Goal: Find specific page/section: Find specific page/section

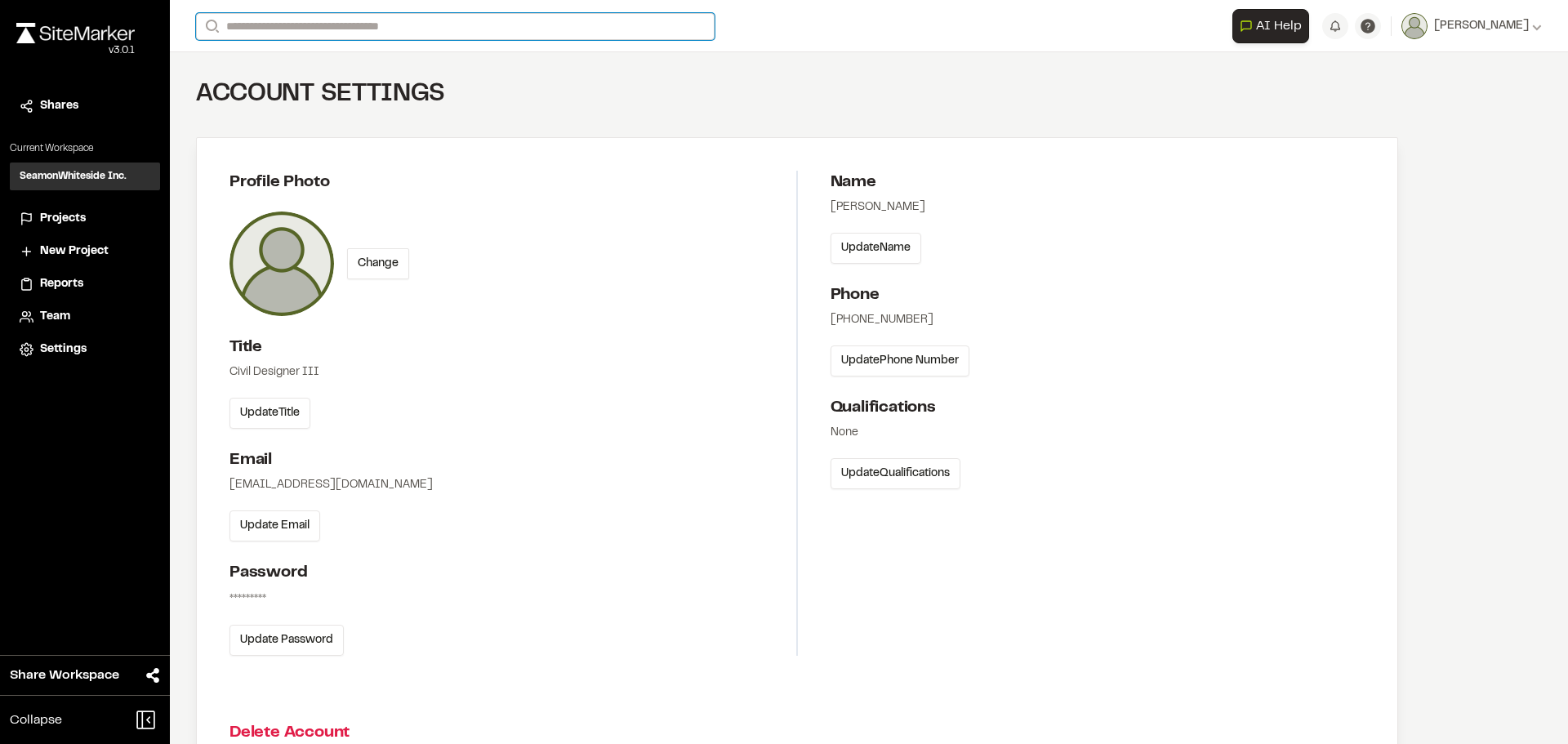
click at [291, 19] on input "Search" at bounding box center [455, 27] width 518 height 27
type input "*****"
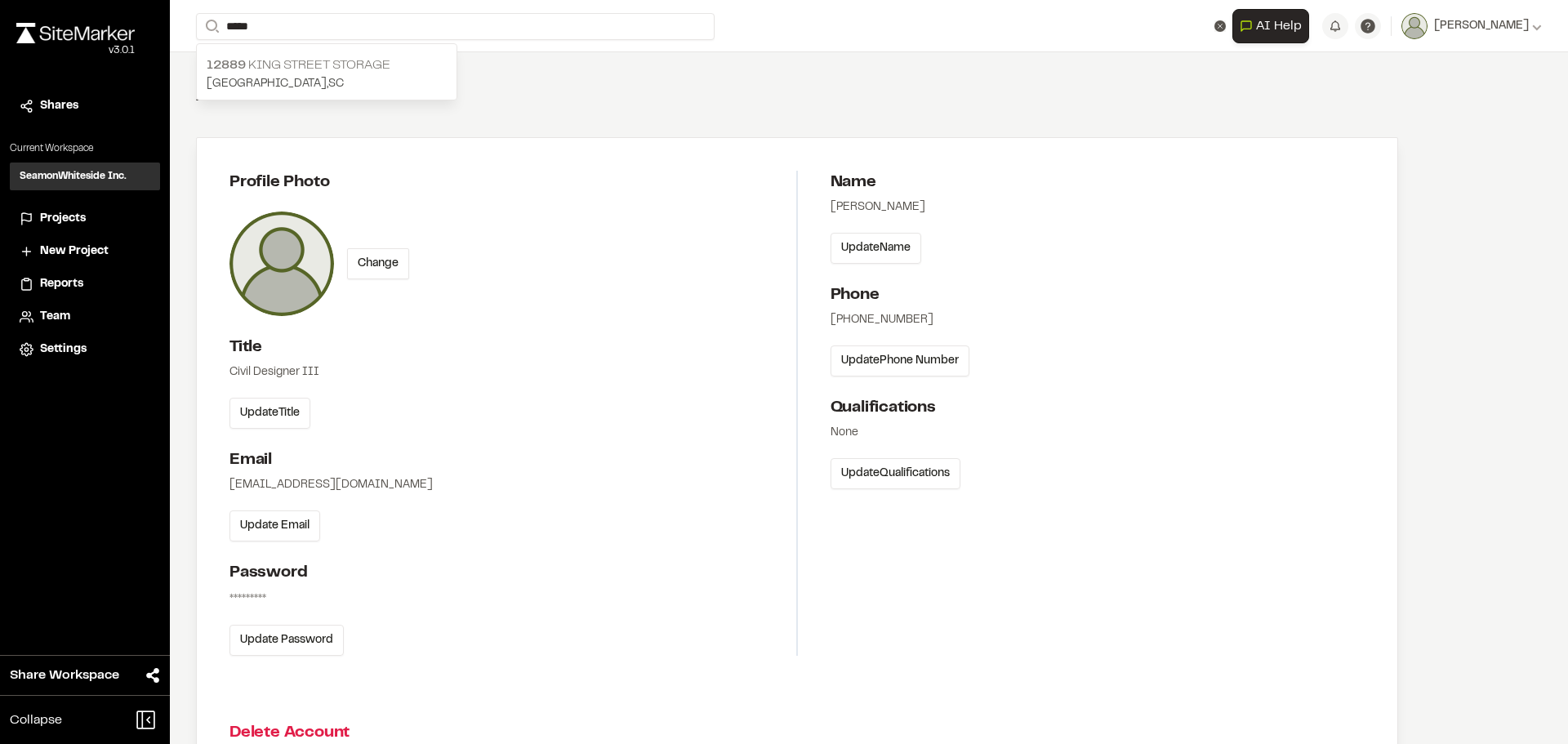
click at [312, 61] on p "[STREET_ADDRESS] Storage" at bounding box center [326, 66] width 240 height 20
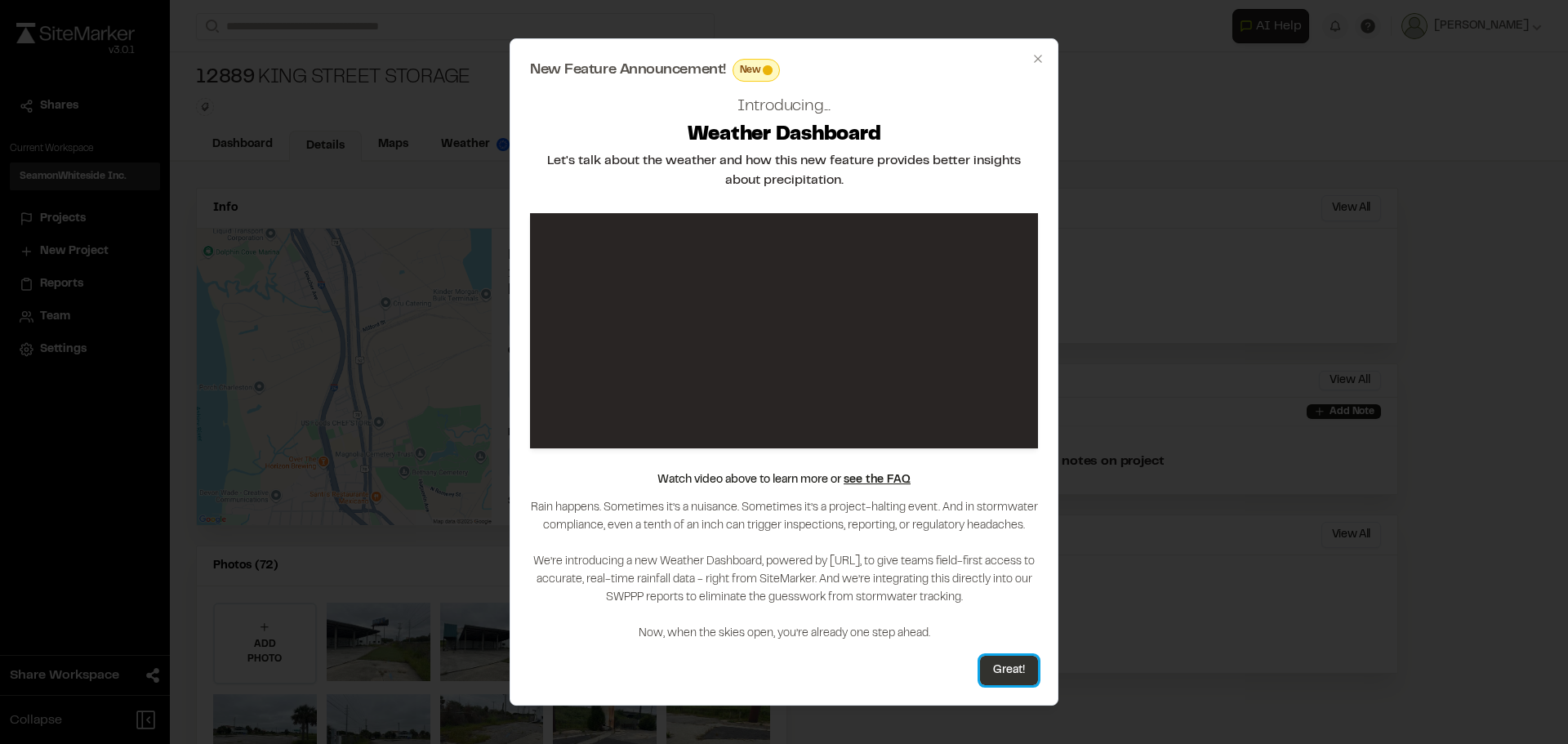
click at [1016, 669] on button "Great!" at bounding box center [1009, 670] width 58 height 30
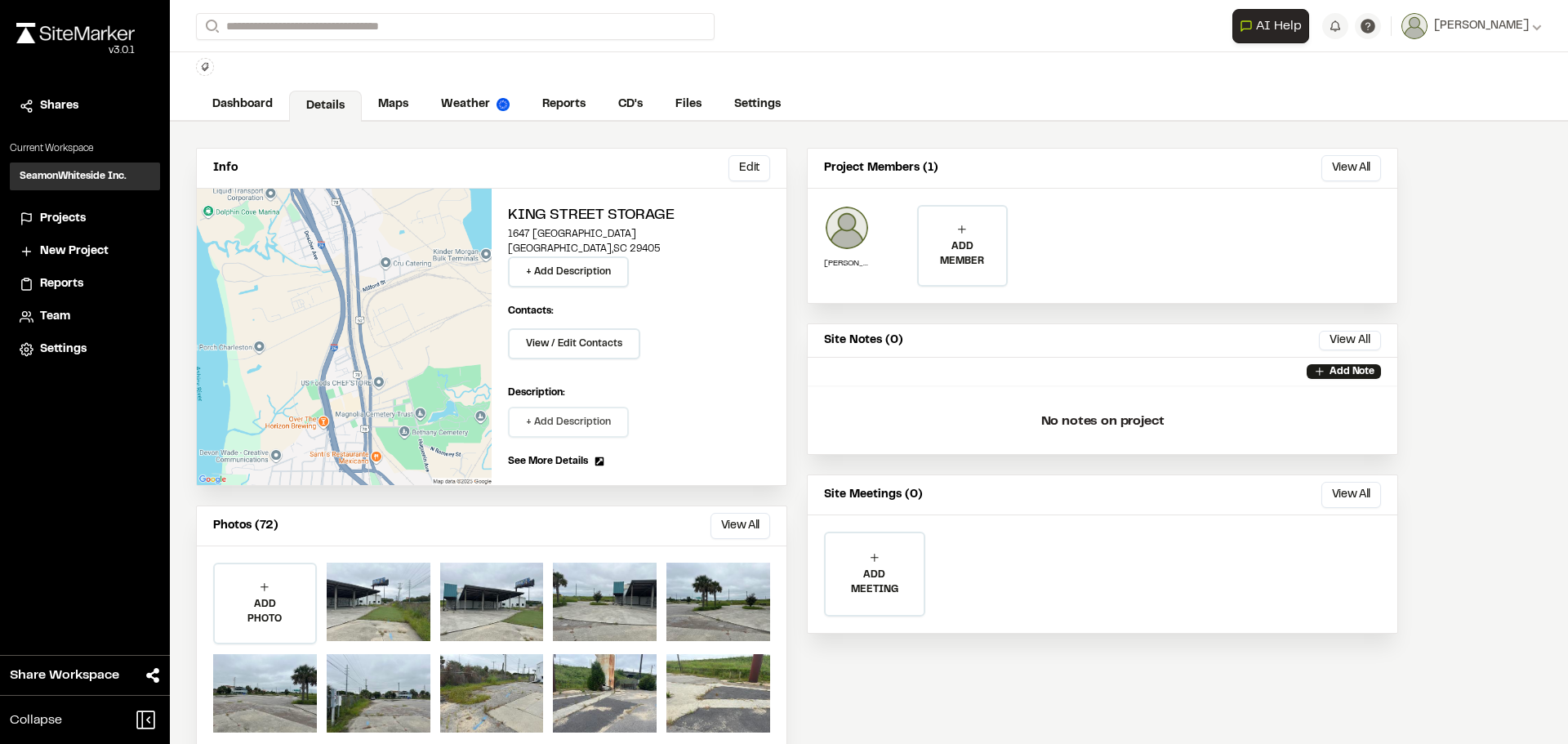
scroll to position [72, 0]
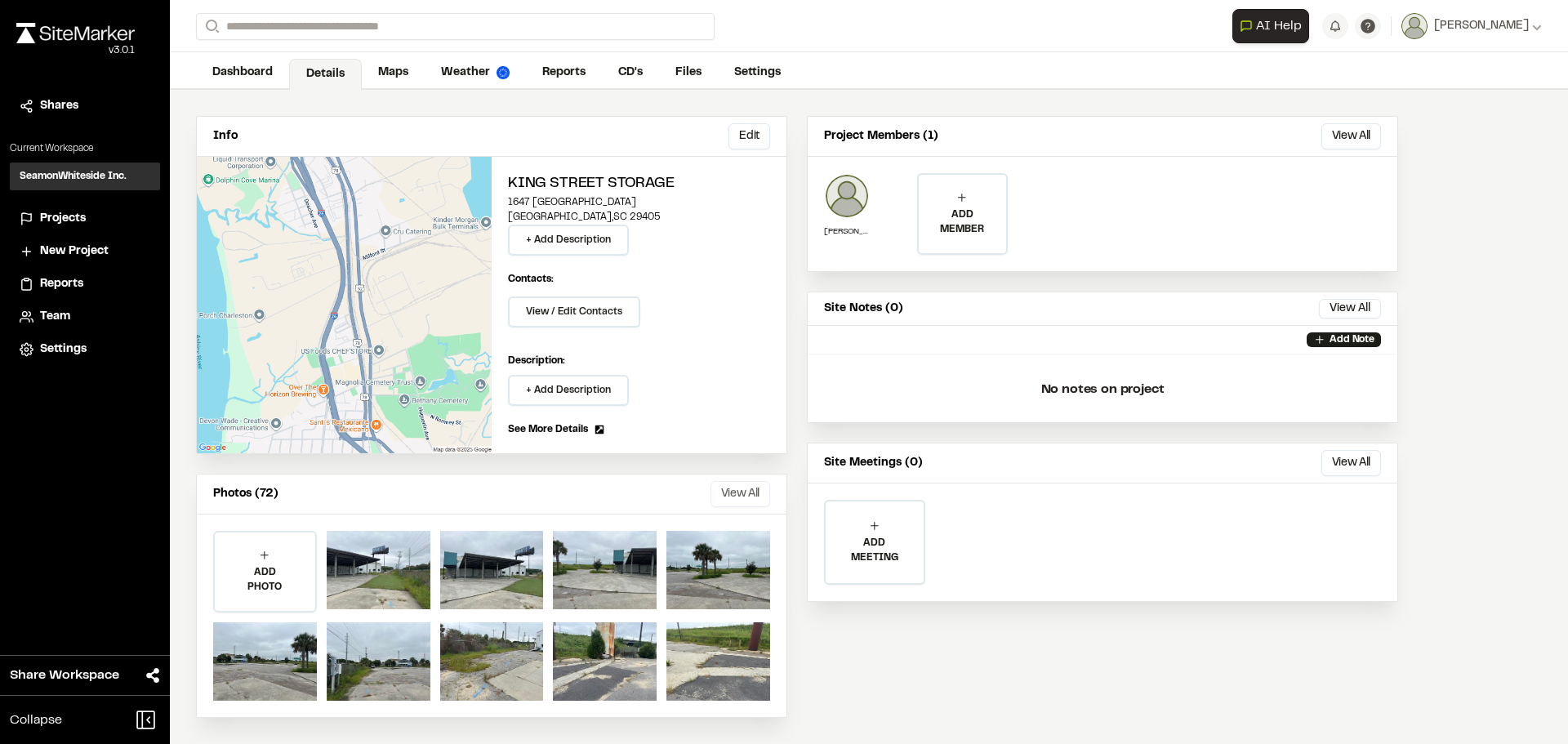
click at [740, 492] on button "View All" at bounding box center [740, 493] width 59 height 26
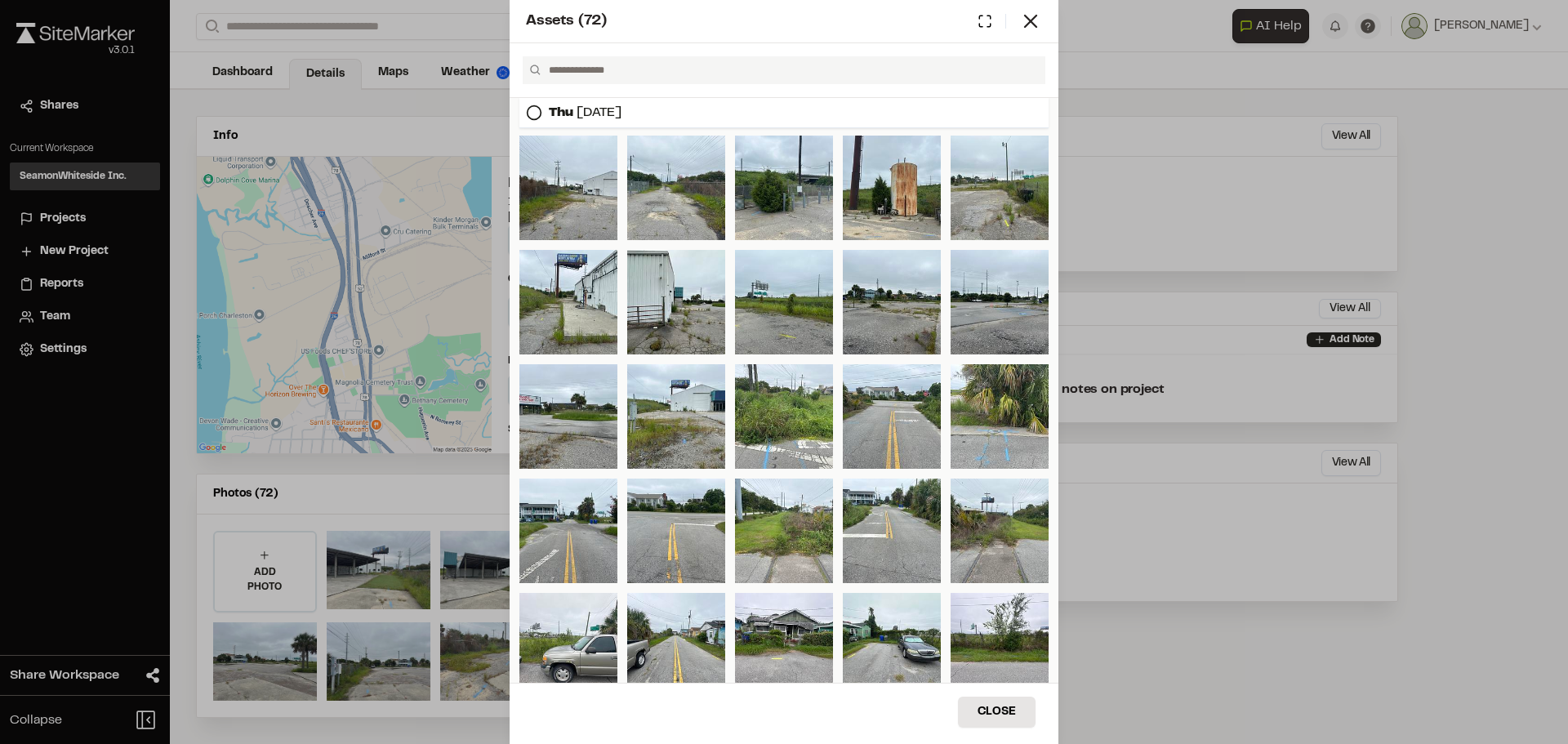
scroll to position [653, 0]
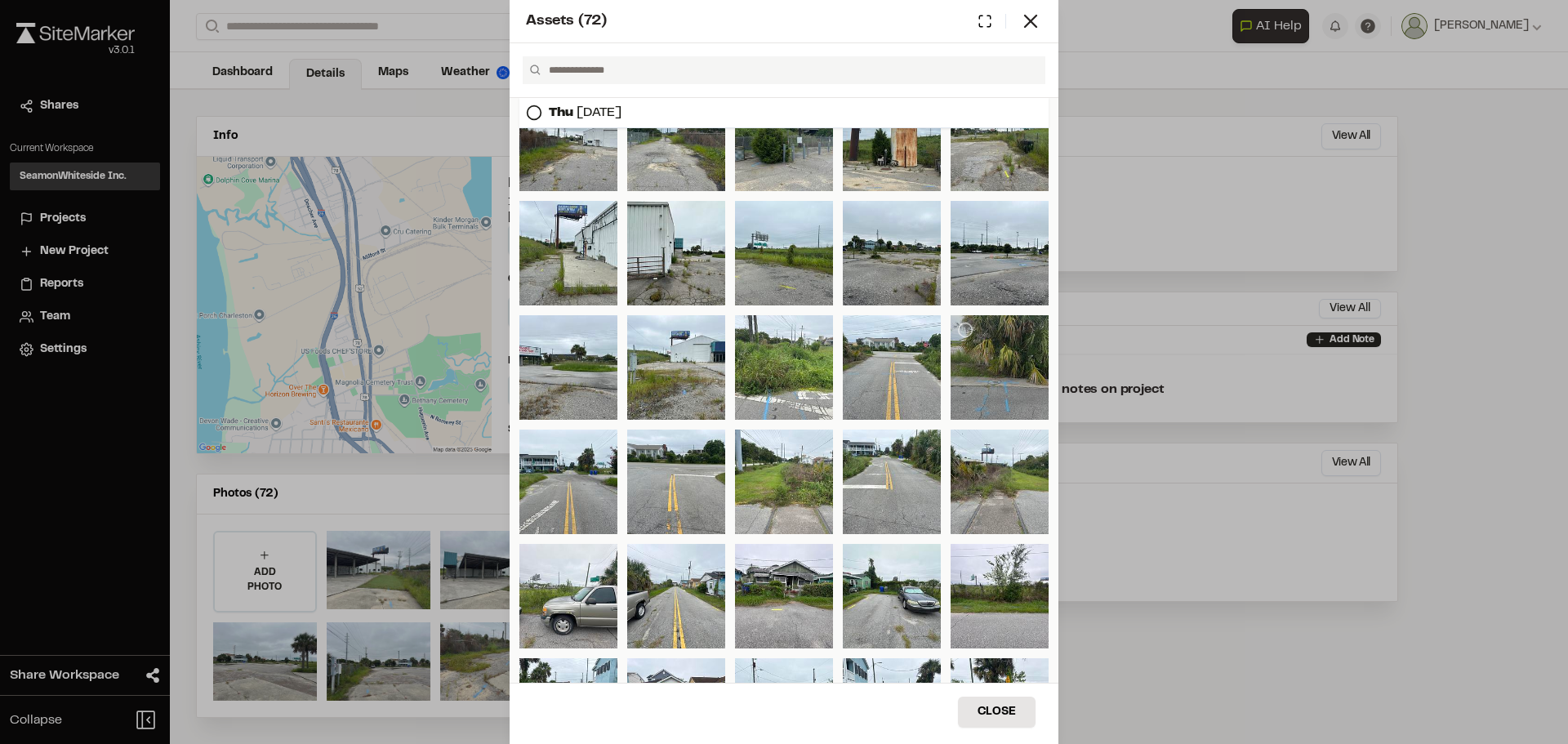
click at [1001, 372] on div at bounding box center [999, 368] width 98 height 104
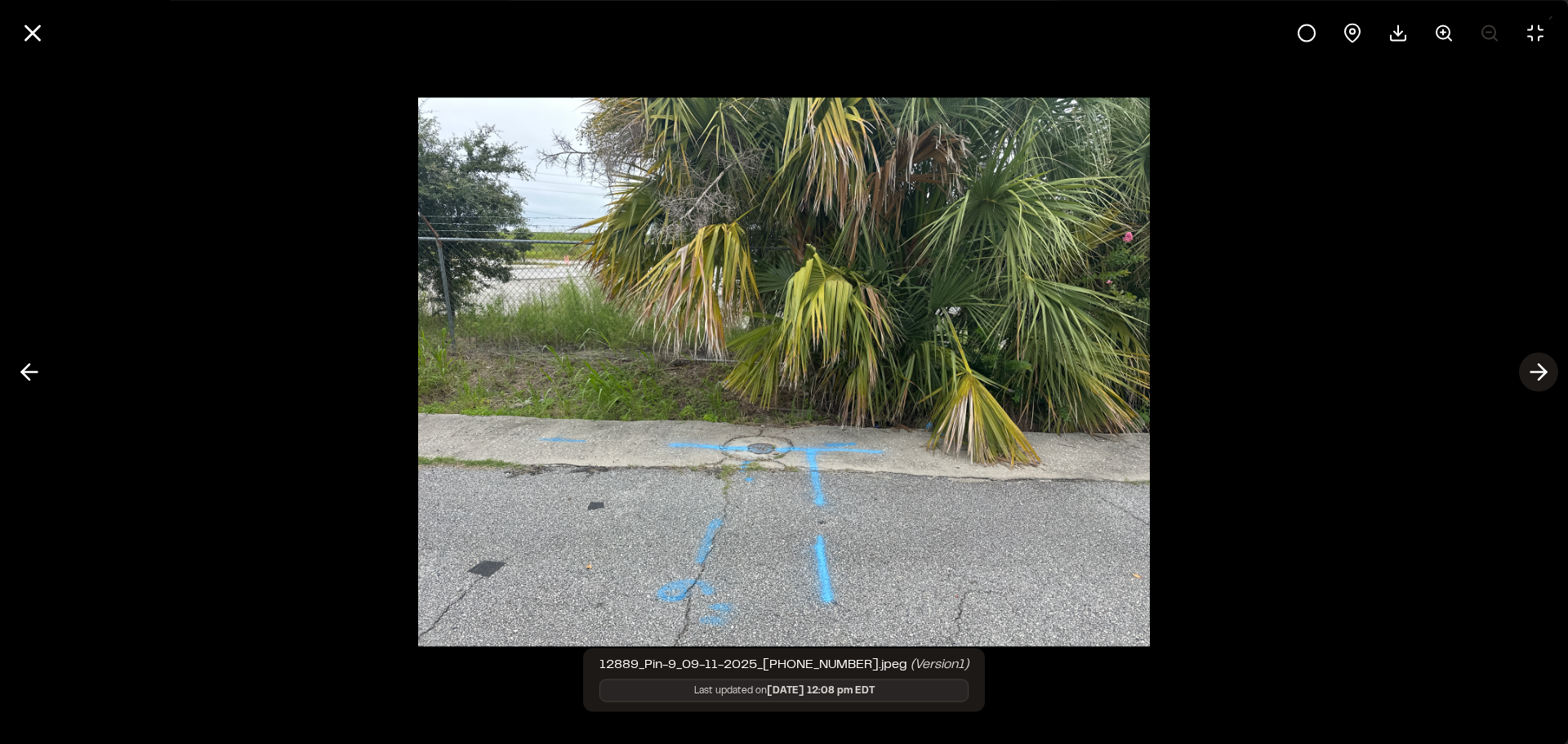
click at [1535, 377] on icon at bounding box center [1538, 372] width 26 height 28
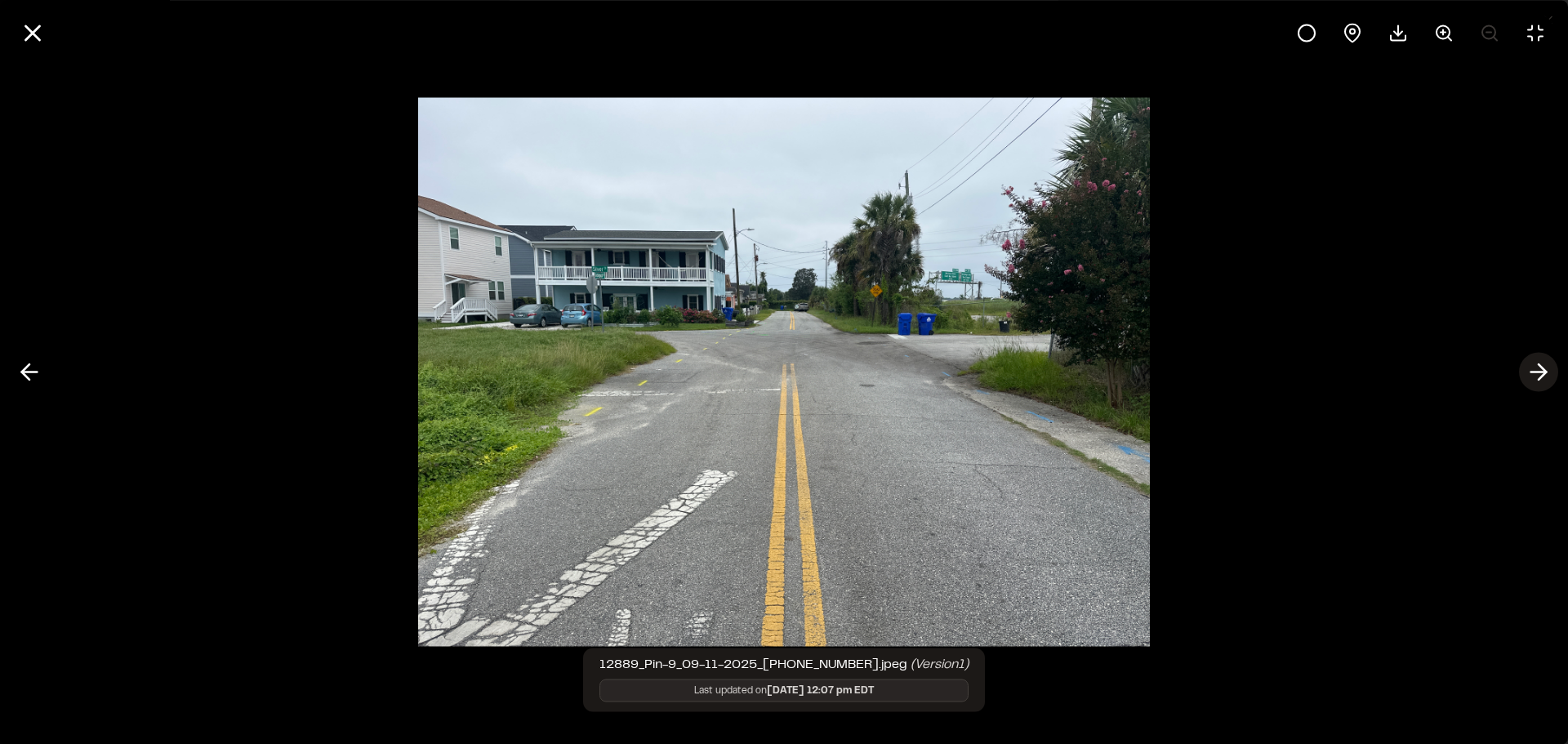
click at [1544, 365] on icon at bounding box center [1538, 372] width 26 height 28
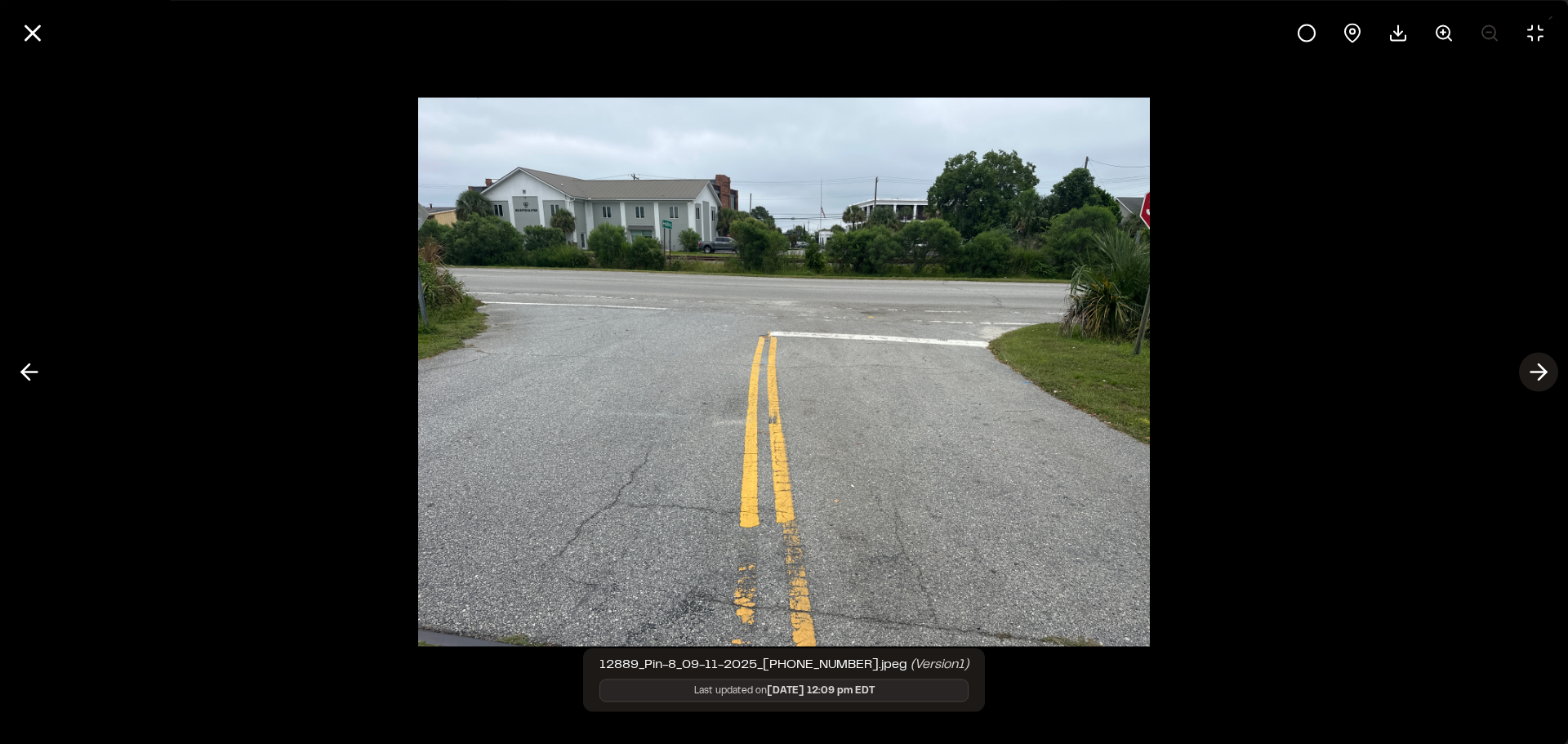
click at [1544, 365] on icon at bounding box center [1538, 372] width 26 height 28
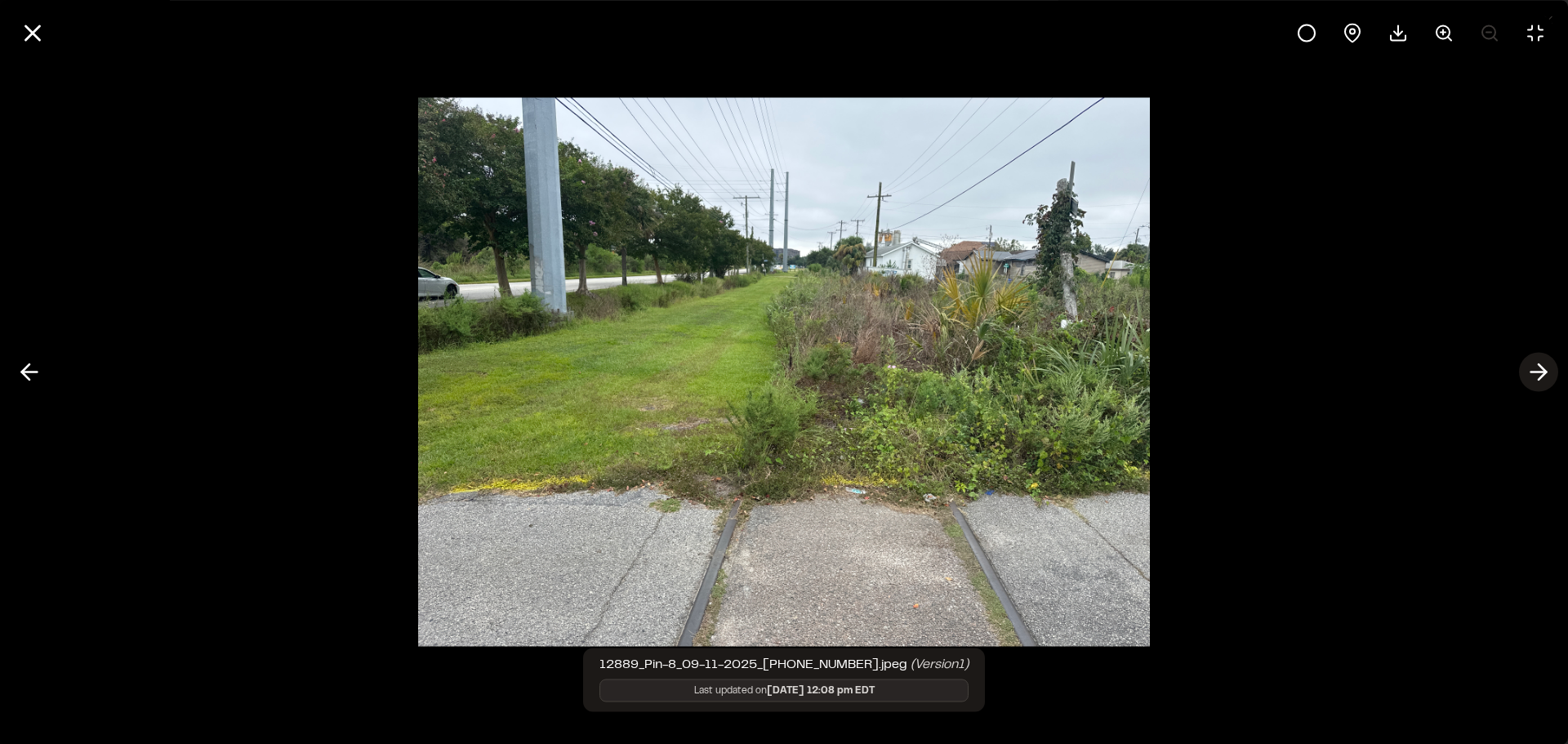
click at [1544, 365] on icon at bounding box center [1538, 372] width 26 height 28
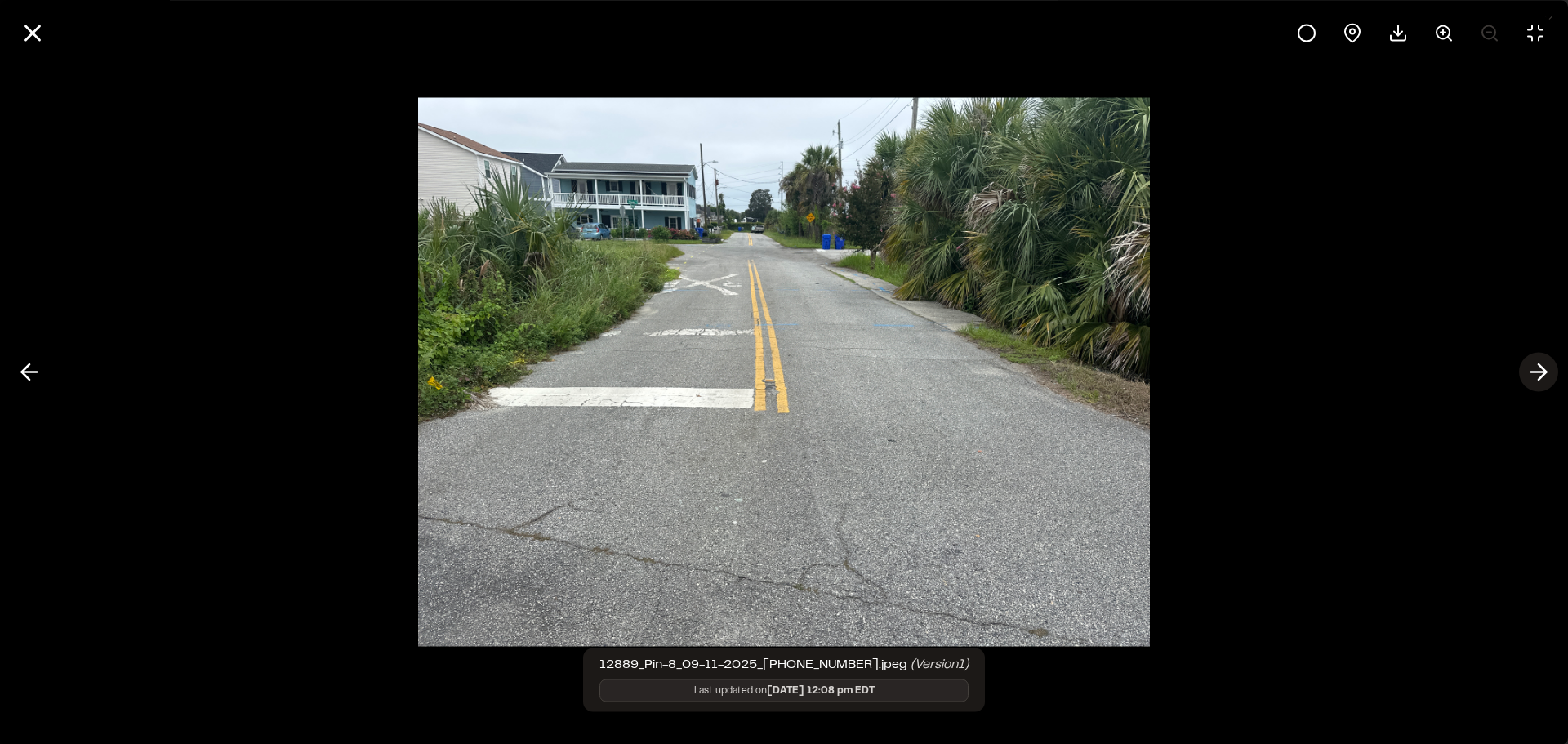
click at [1544, 365] on icon at bounding box center [1538, 372] width 26 height 28
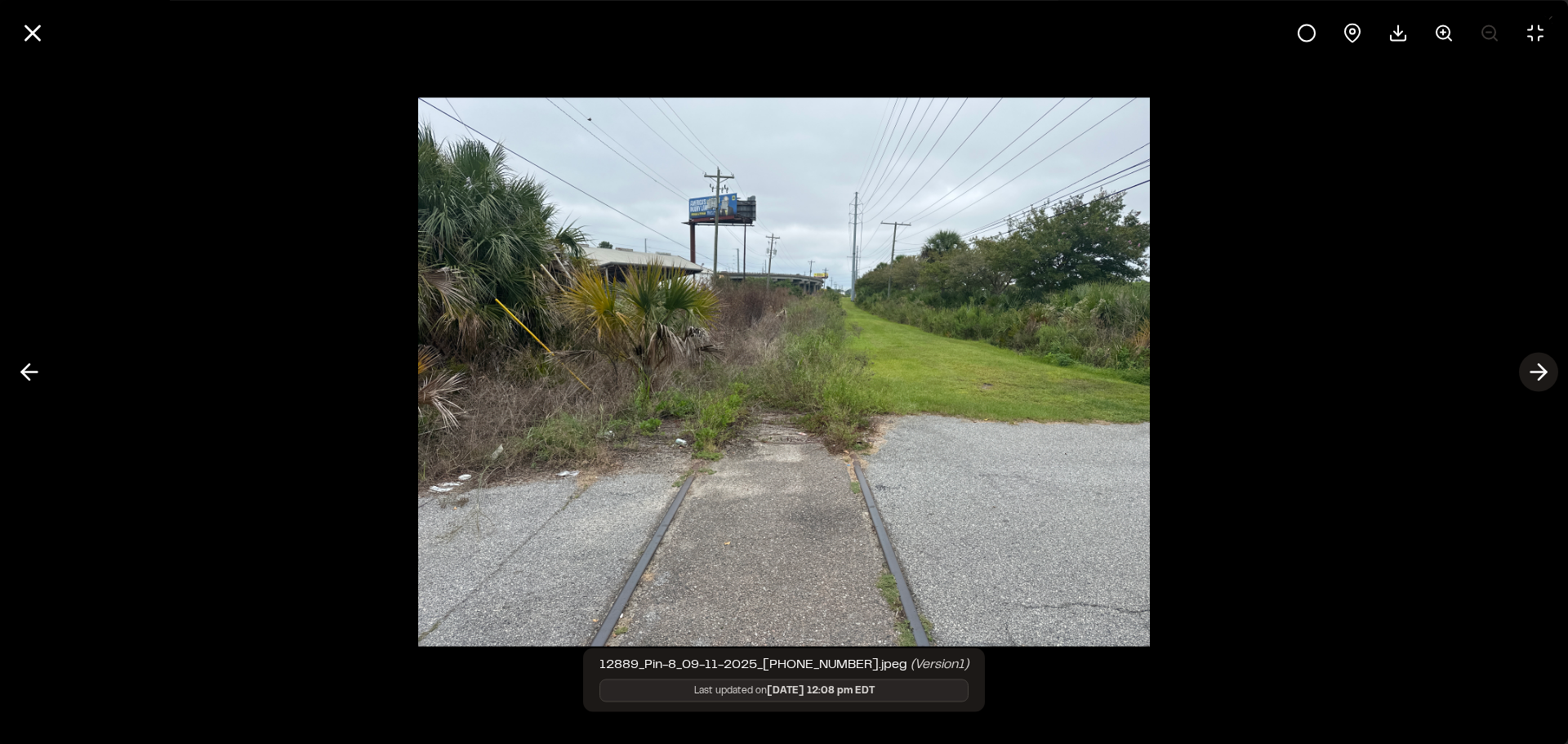
click at [1544, 365] on icon at bounding box center [1538, 372] width 26 height 28
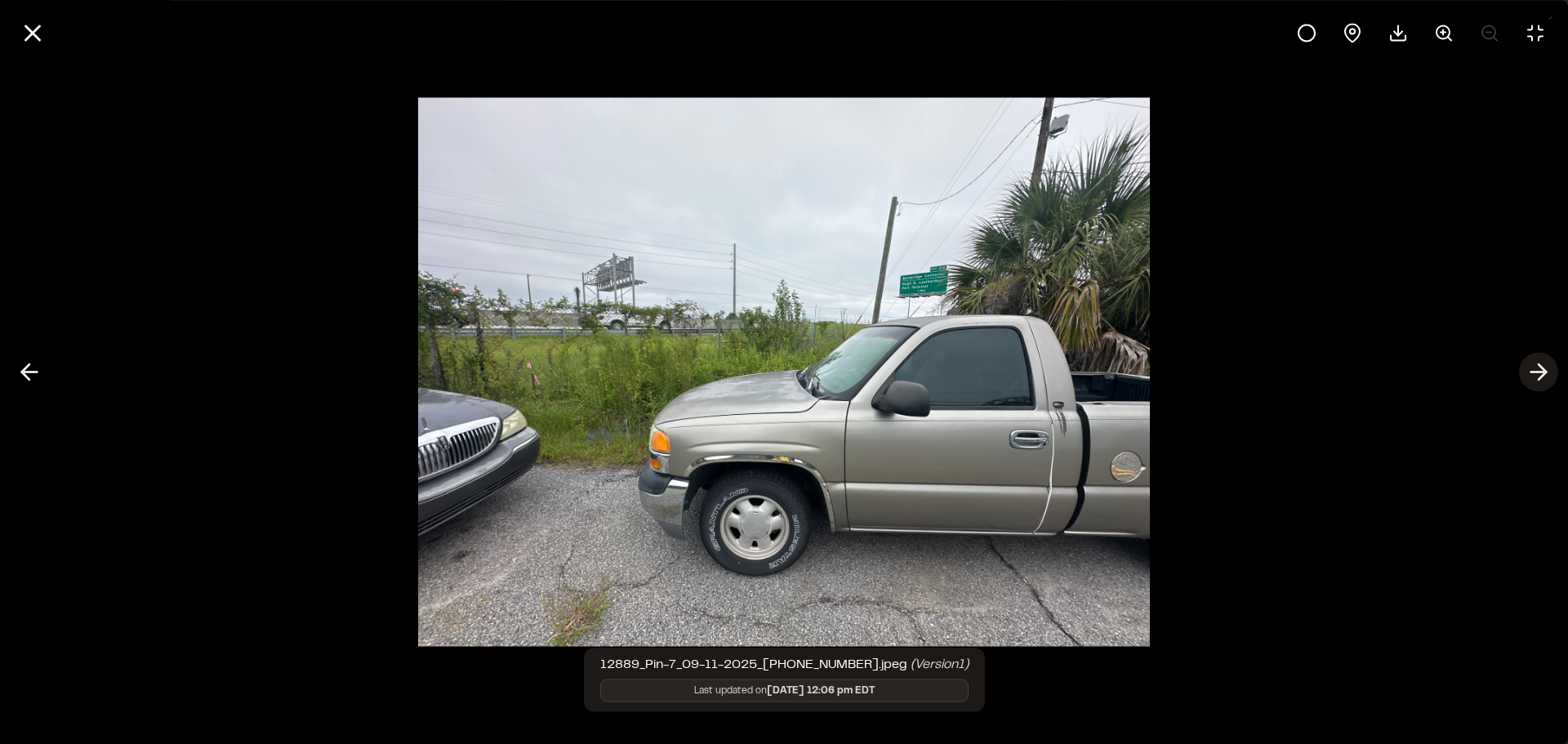
click at [1543, 377] on icon at bounding box center [1538, 372] width 26 height 28
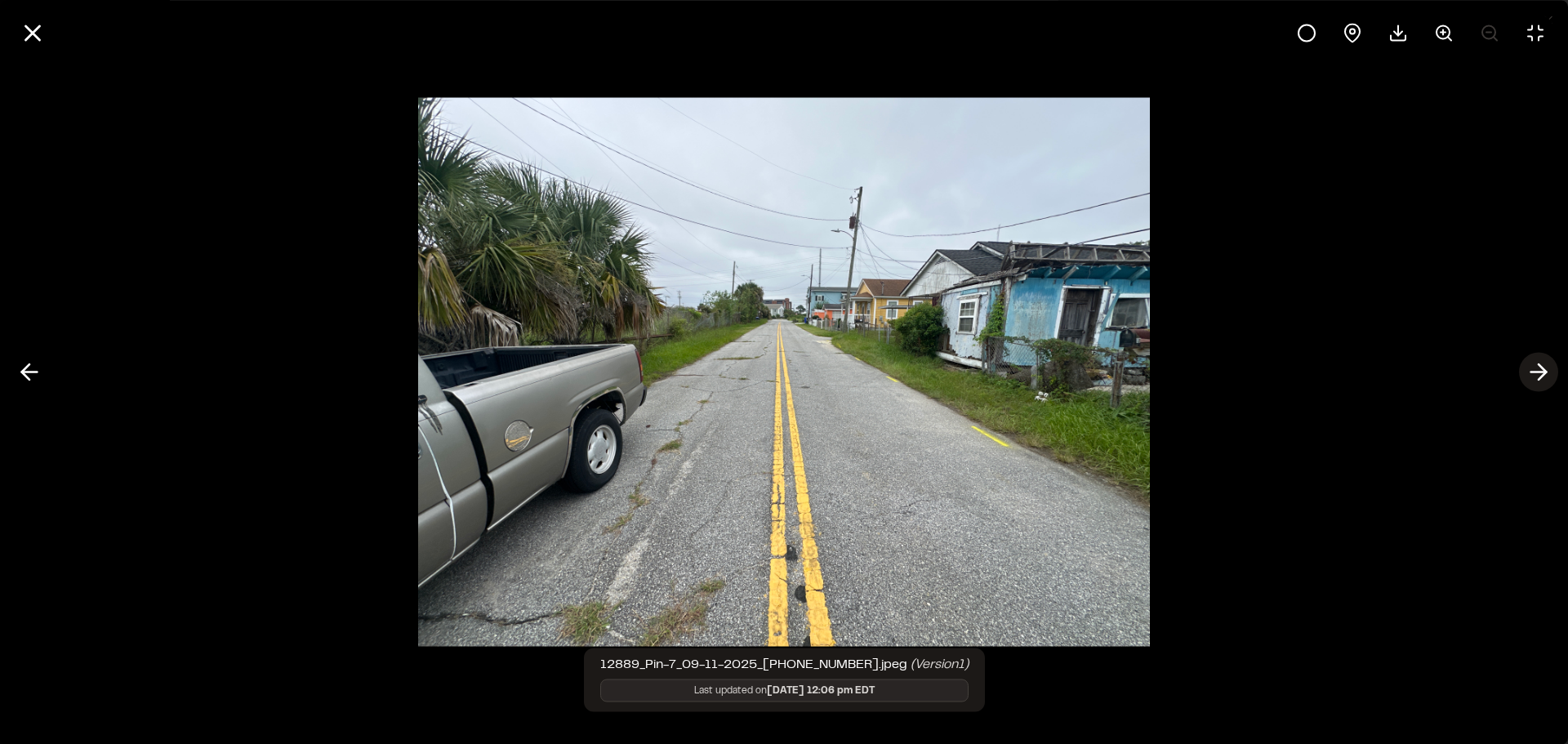
click at [1541, 379] on icon at bounding box center [1538, 372] width 26 height 28
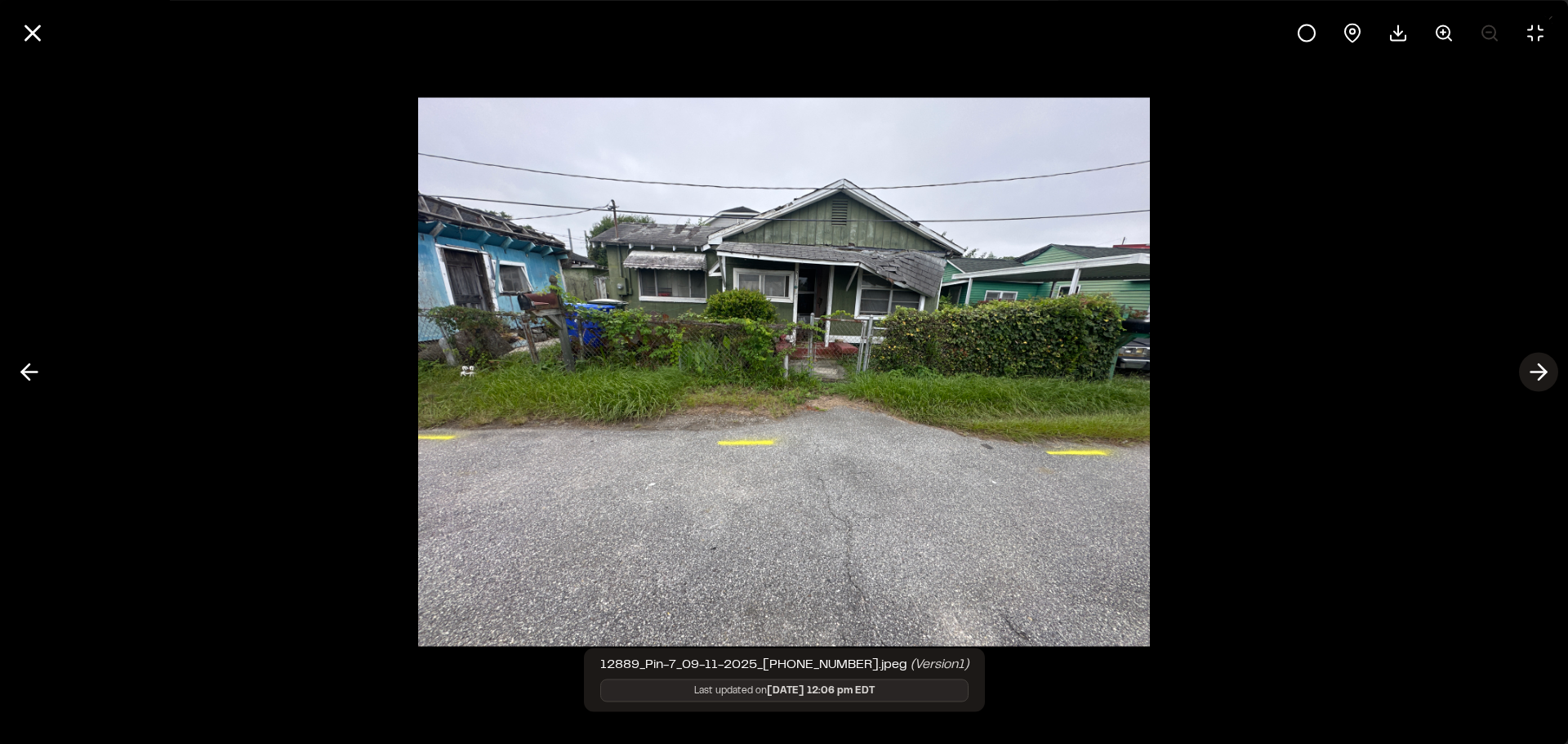
click at [1541, 379] on icon at bounding box center [1538, 372] width 26 height 28
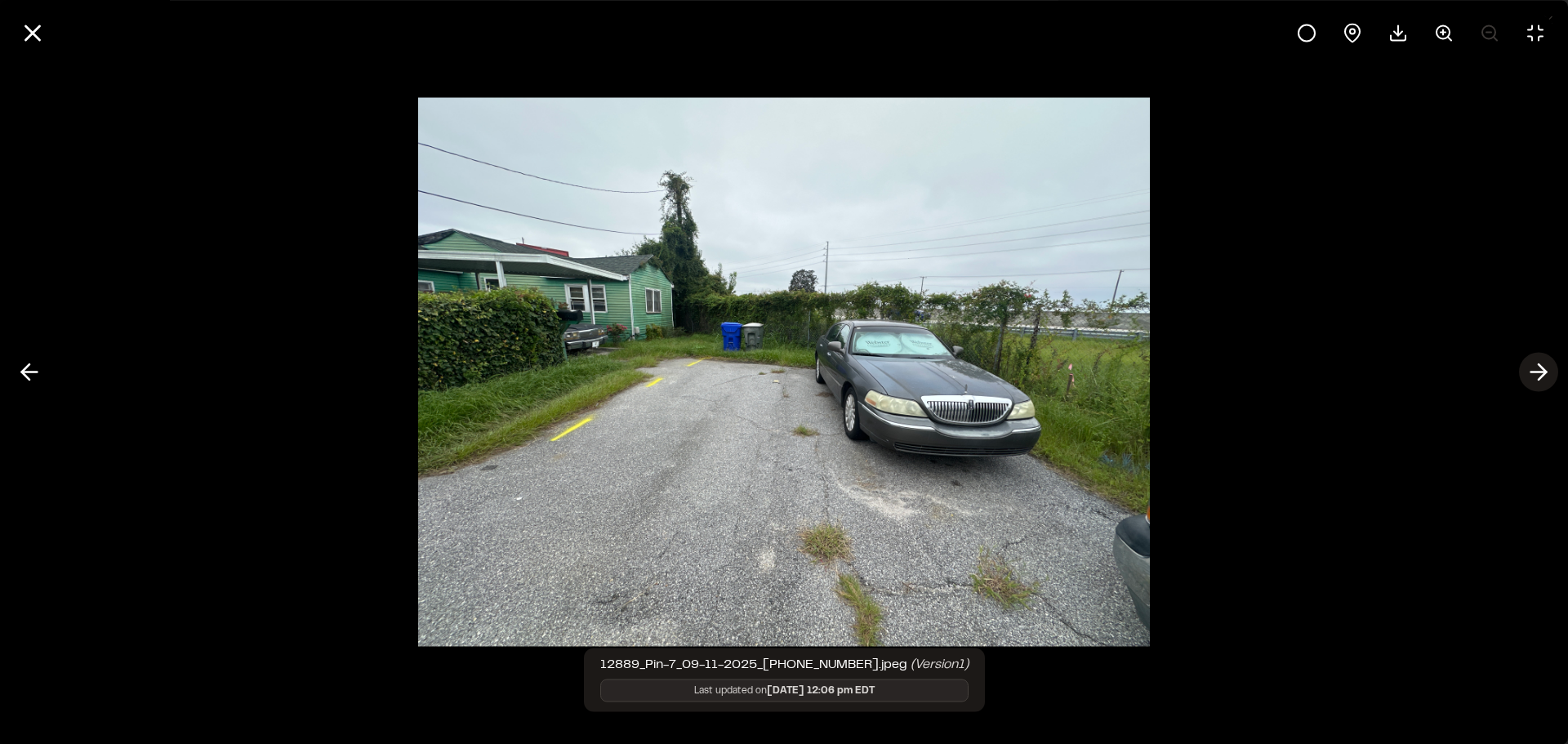
click at [1541, 379] on icon at bounding box center [1538, 372] width 26 height 28
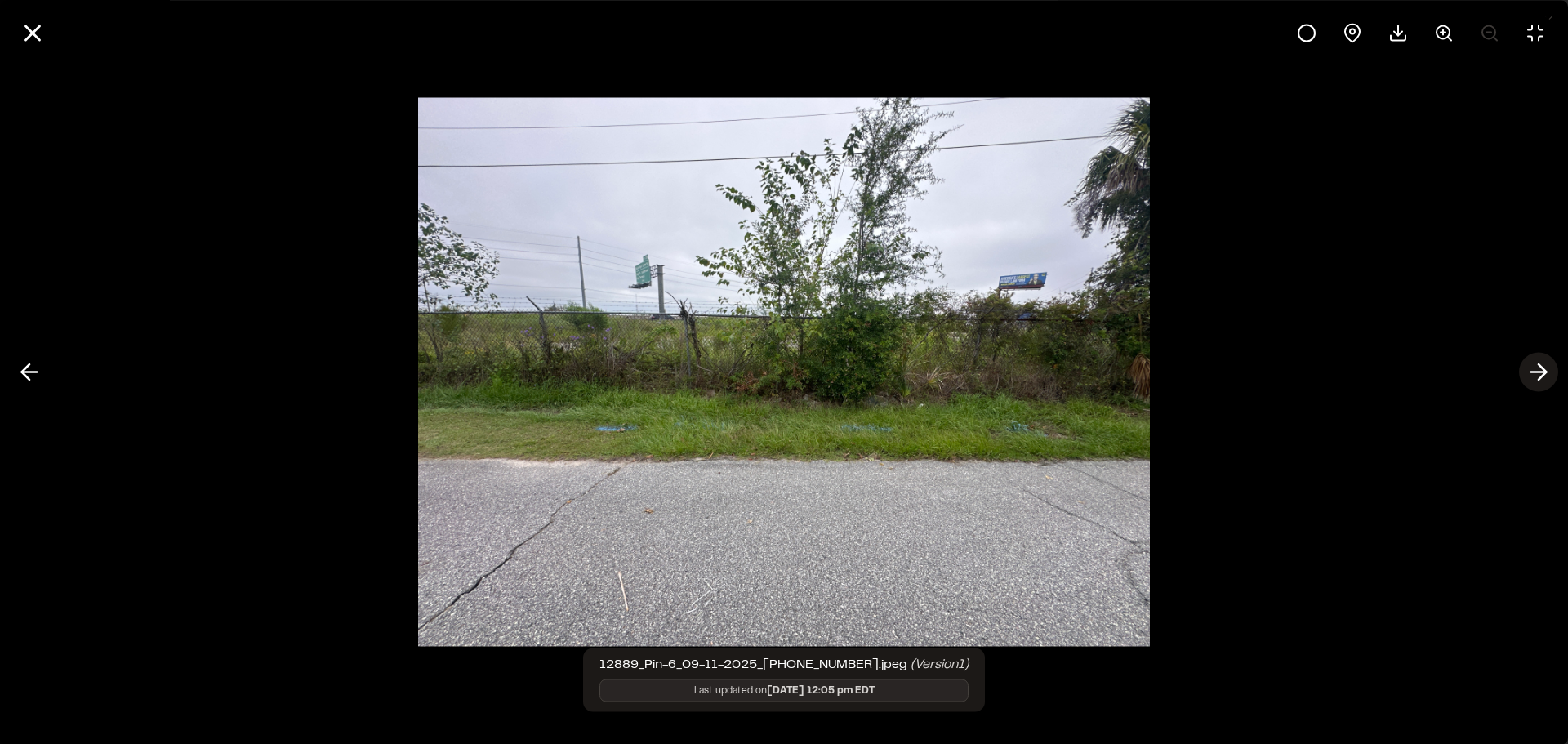
click at [1540, 379] on polyline at bounding box center [1542, 371] width 7 height 15
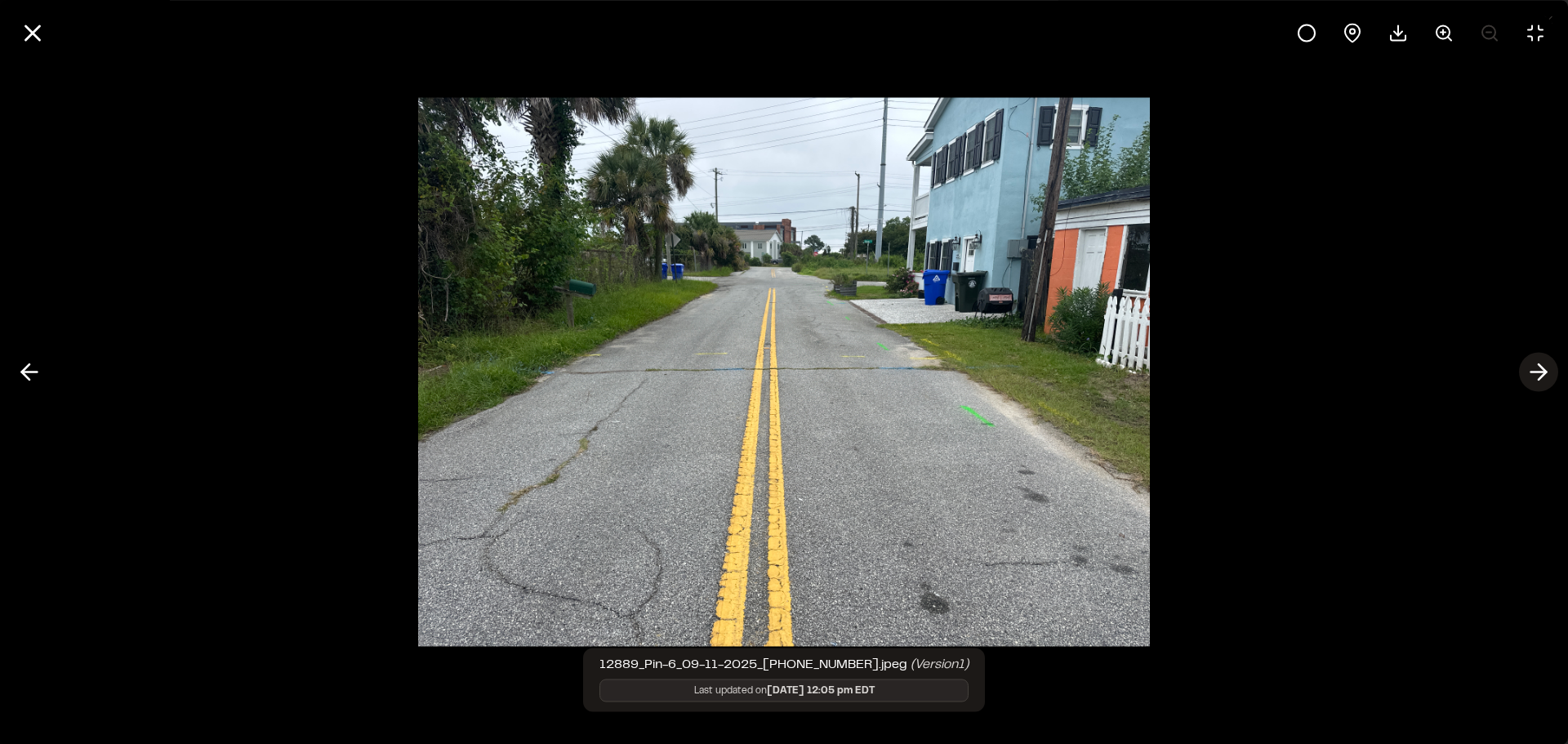
click at [1540, 379] on polyline at bounding box center [1542, 371] width 7 height 15
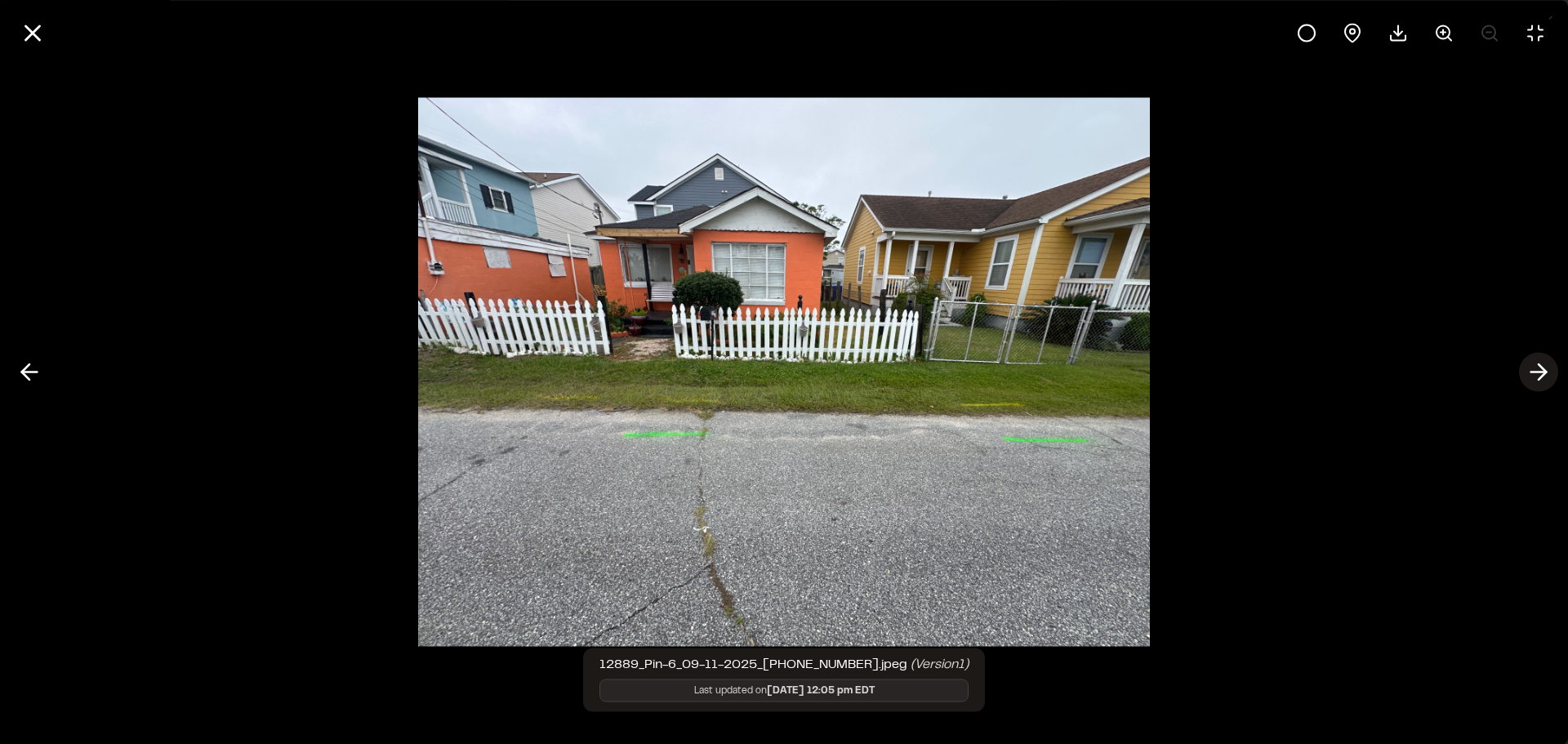
click at [1540, 379] on polyline at bounding box center [1542, 371] width 7 height 15
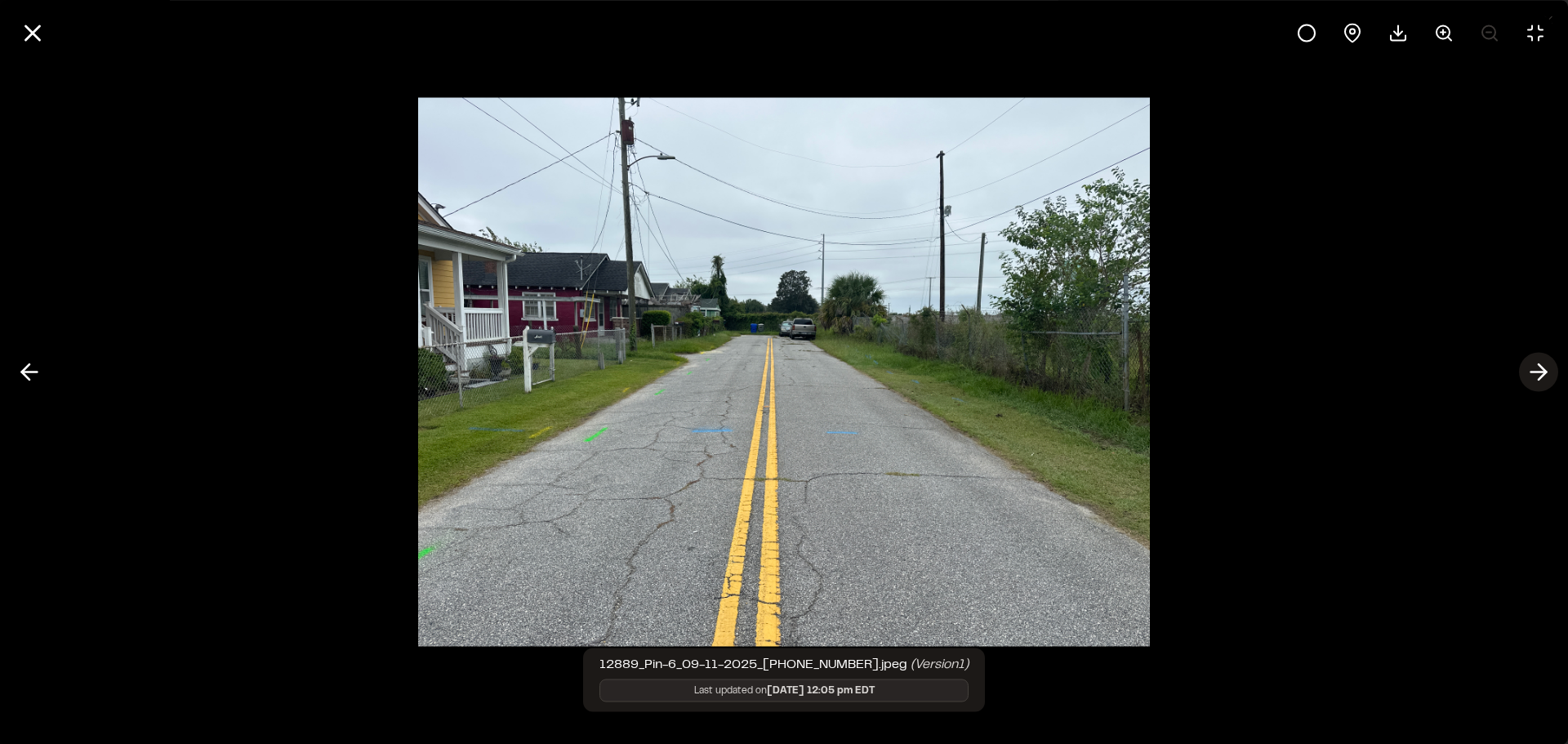
click at [1540, 379] on polyline at bounding box center [1542, 371] width 7 height 15
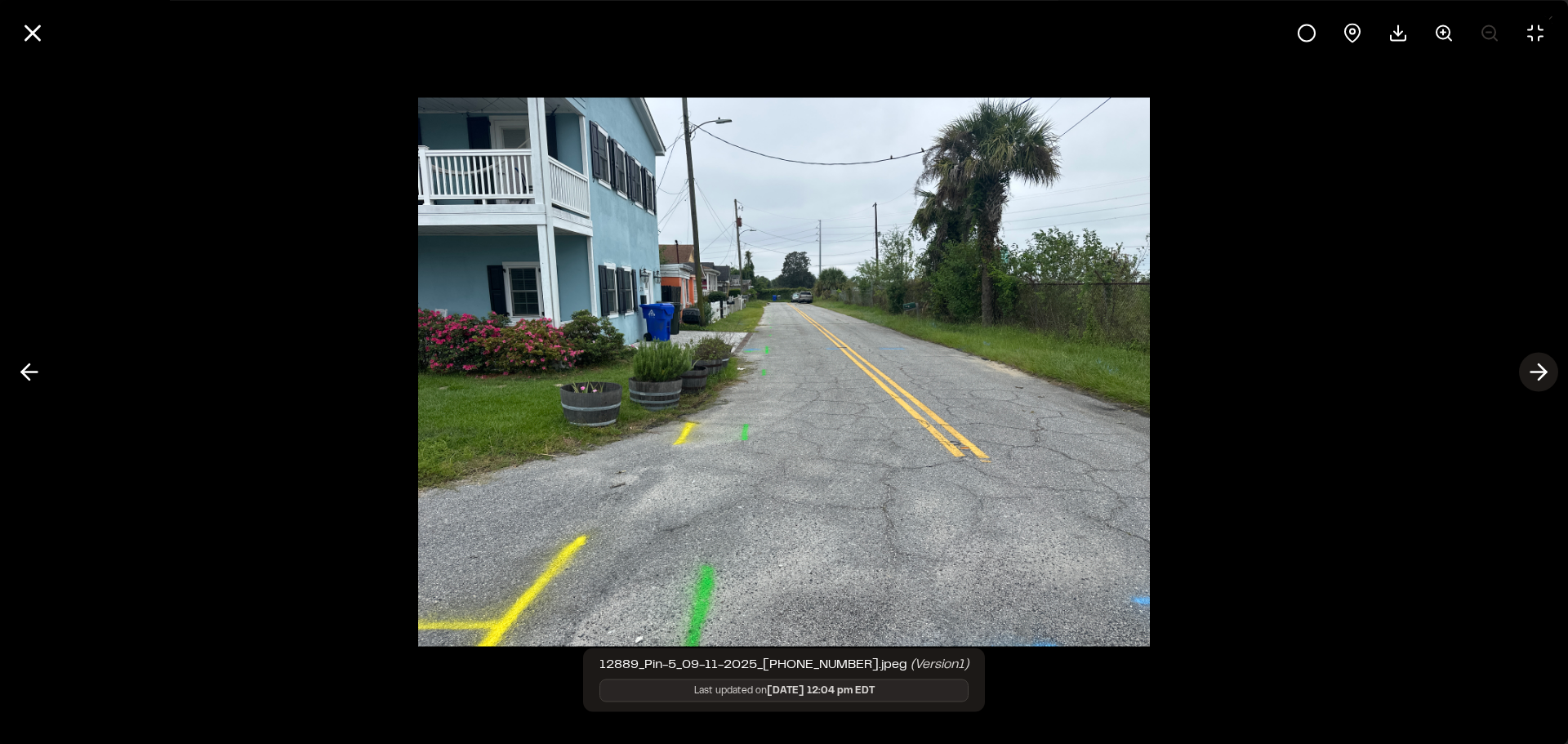
click at [1540, 379] on polyline at bounding box center [1542, 371] width 7 height 15
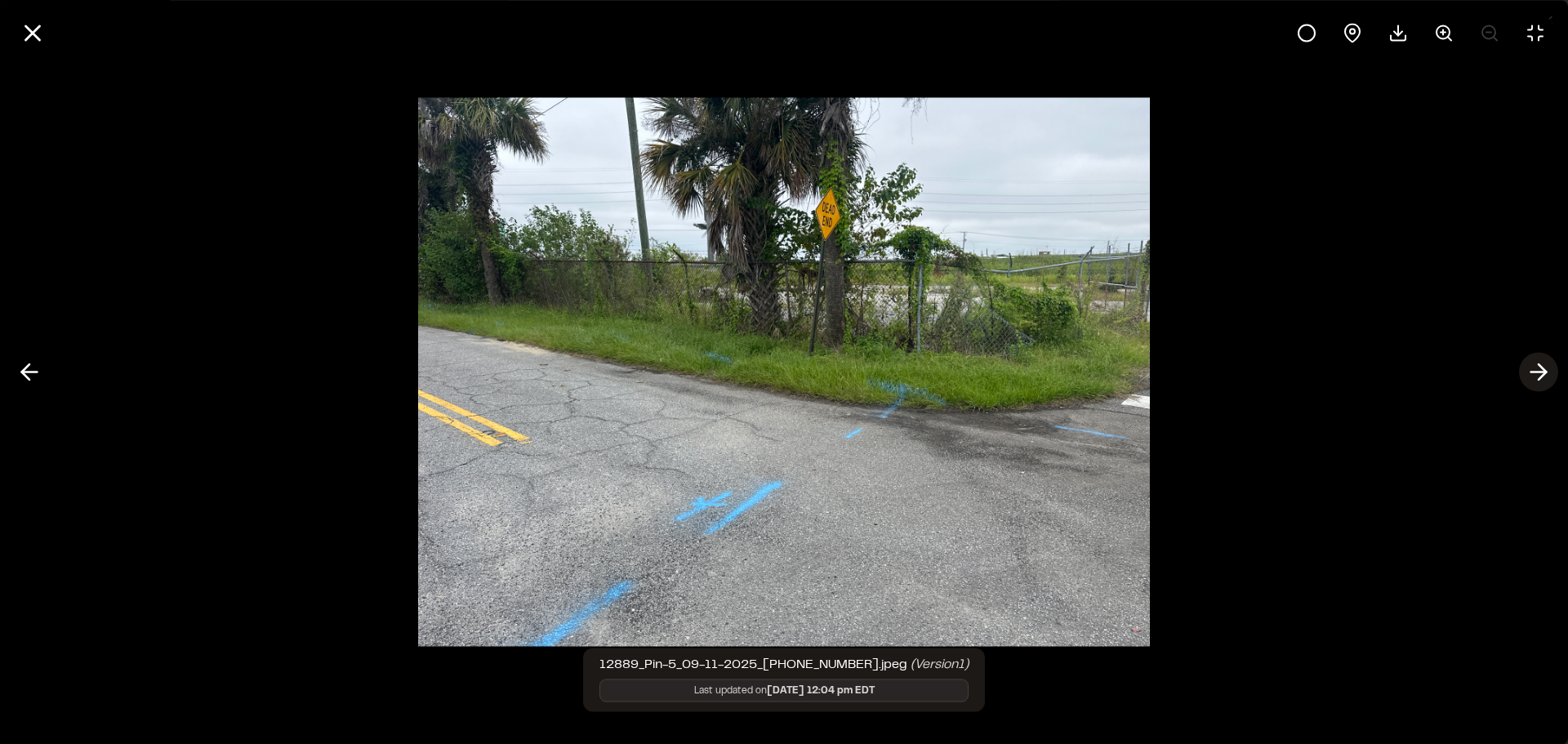
click at [1530, 363] on icon at bounding box center [1538, 372] width 26 height 28
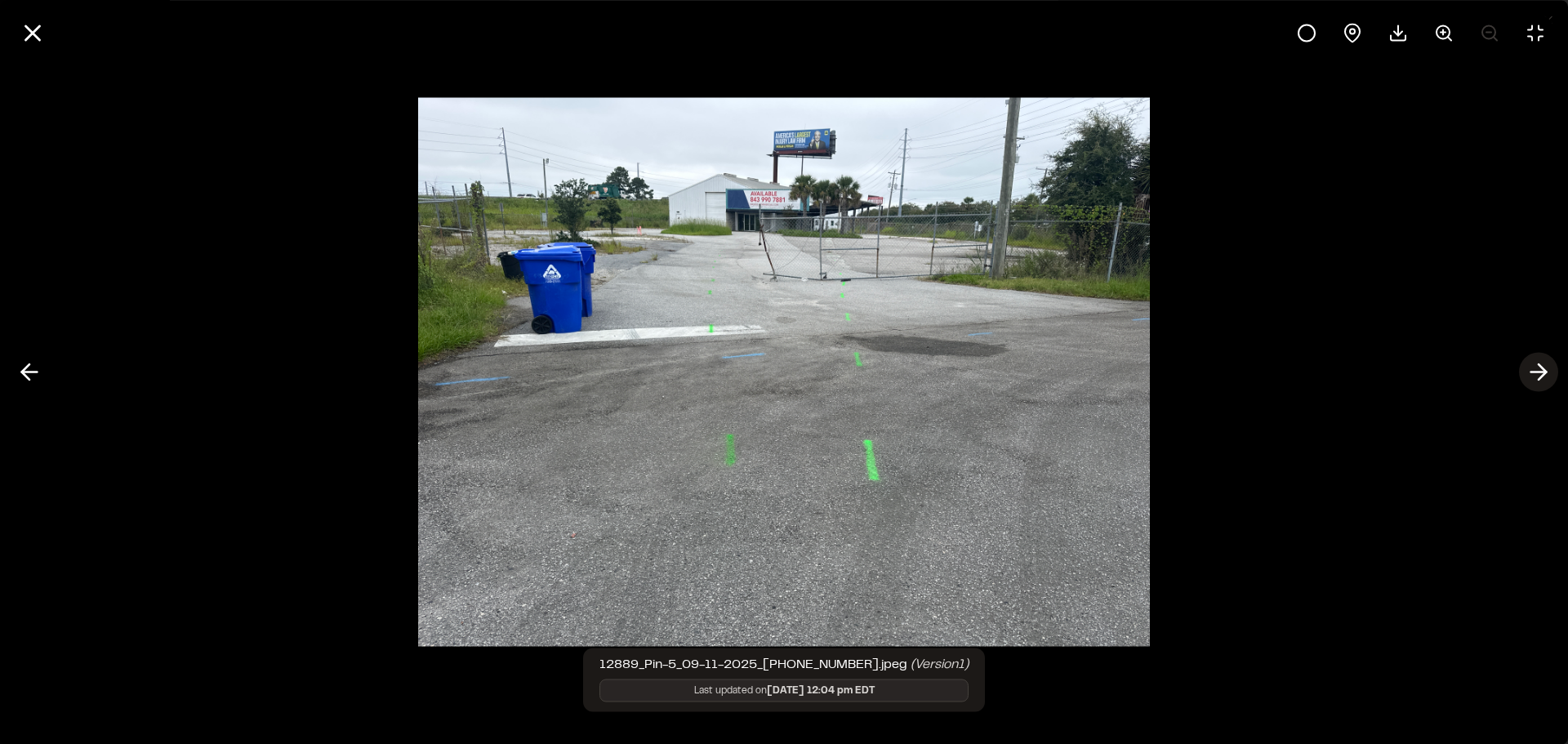
click at [1530, 377] on icon at bounding box center [1538, 372] width 26 height 28
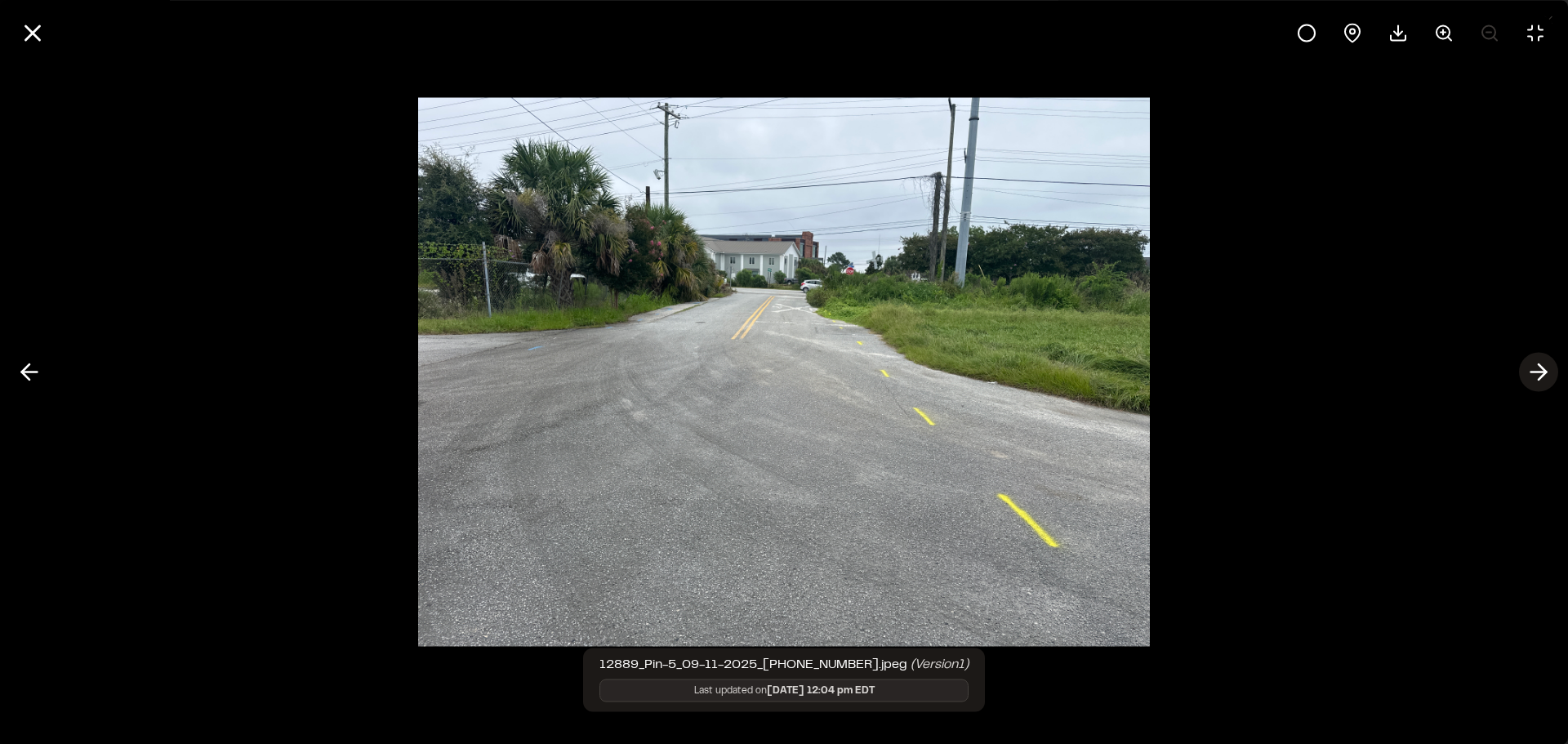
click at [1531, 376] on icon at bounding box center [1538, 372] width 26 height 28
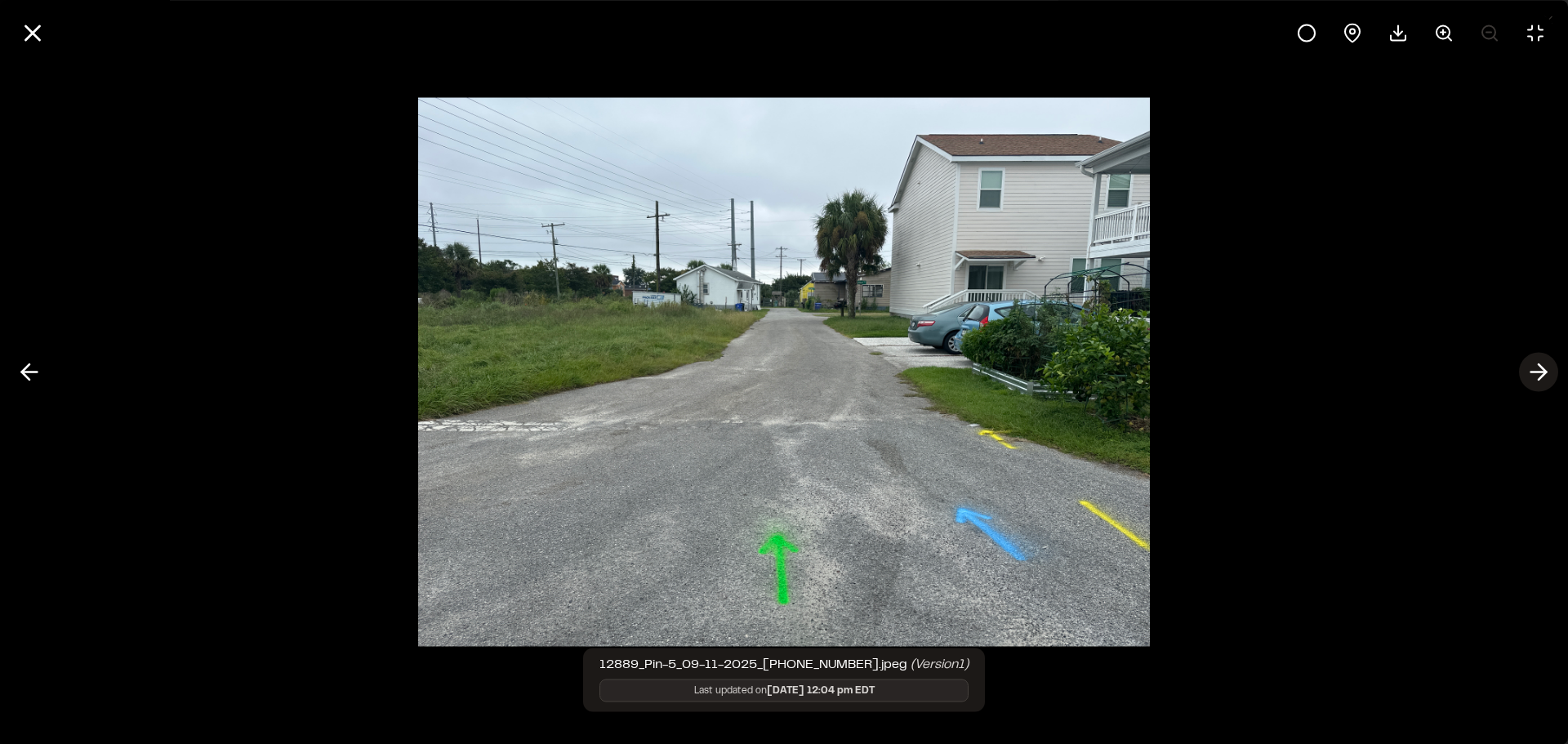
click at [1530, 376] on icon at bounding box center [1538, 372] width 26 height 28
